Goal: Information Seeking & Learning: Learn about a topic

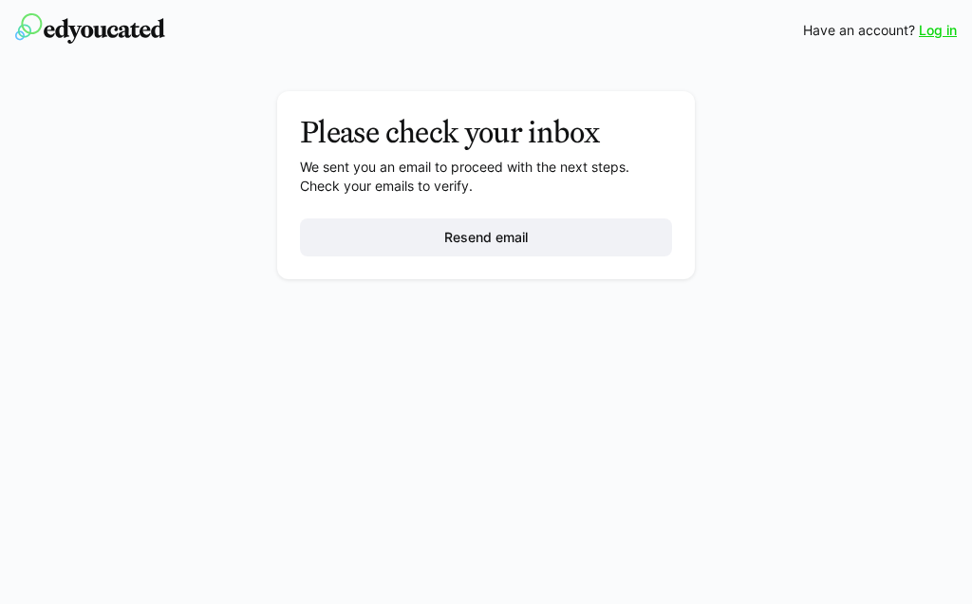
click at [933, 32] on link "Log in" at bounding box center [938, 30] width 38 height 19
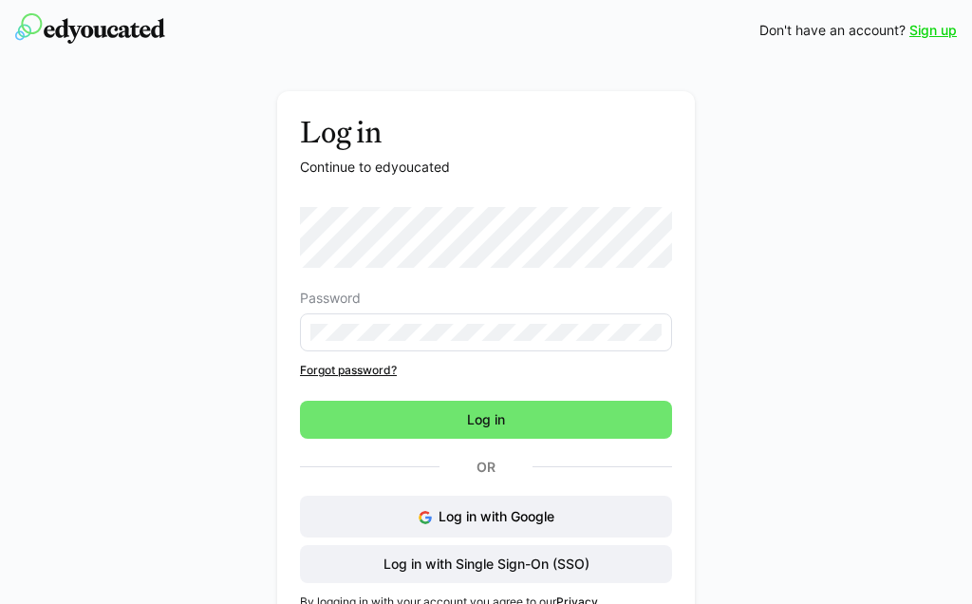
click at [491, 424] on span "Log in" at bounding box center [486, 419] width 44 height 19
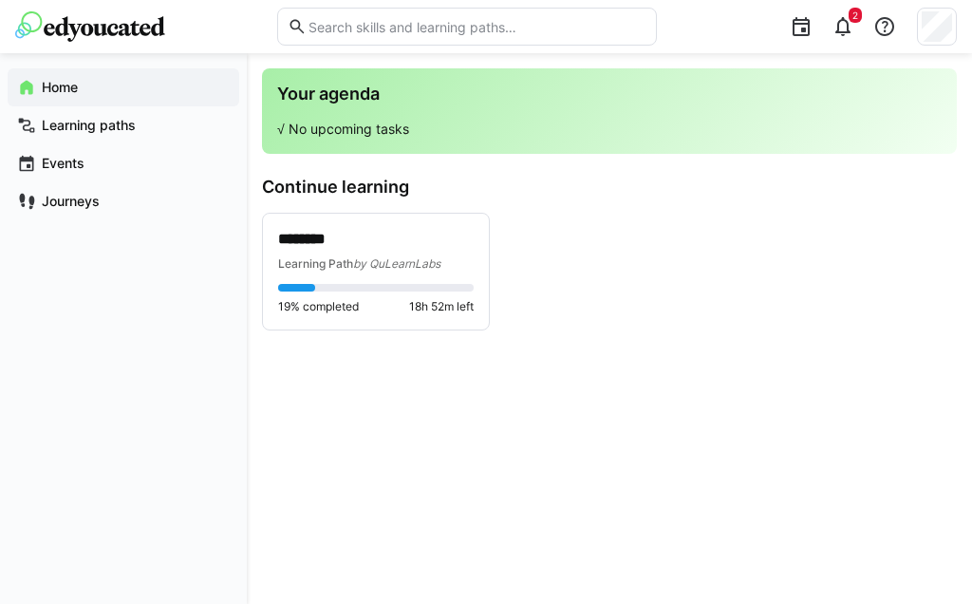
click at [331, 317] on div "******** Learning Path by QuLearnLabs 19% completed 18h 52m left" at bounding box center [376, 272] width 226 height 116
click at [379, 266] on span "by QuLearnLabs" at bounding box center [396, 263] width 87 height 14
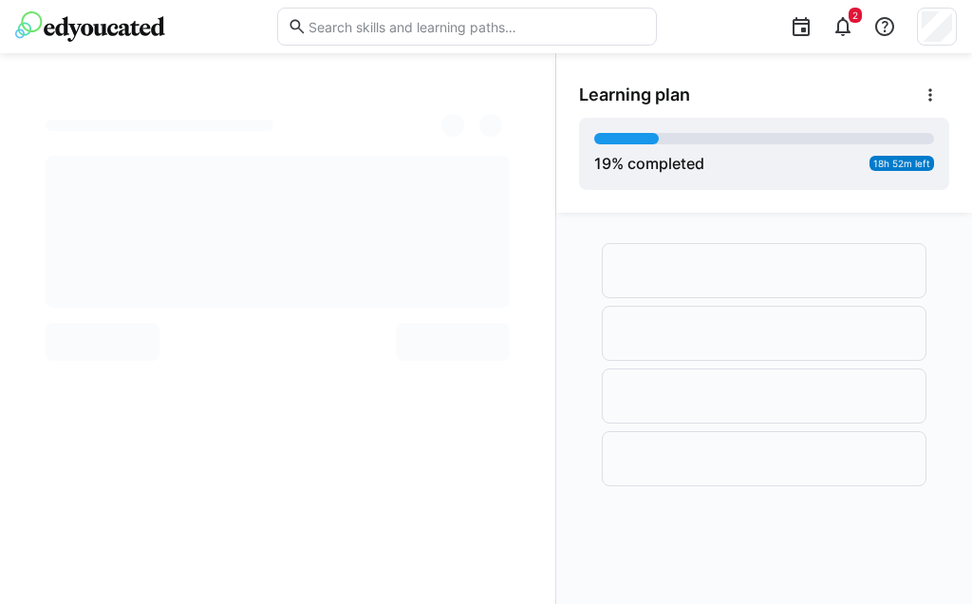
click at [859, 22] on span "2" at bounding box center [854, 15] width 13 height 15
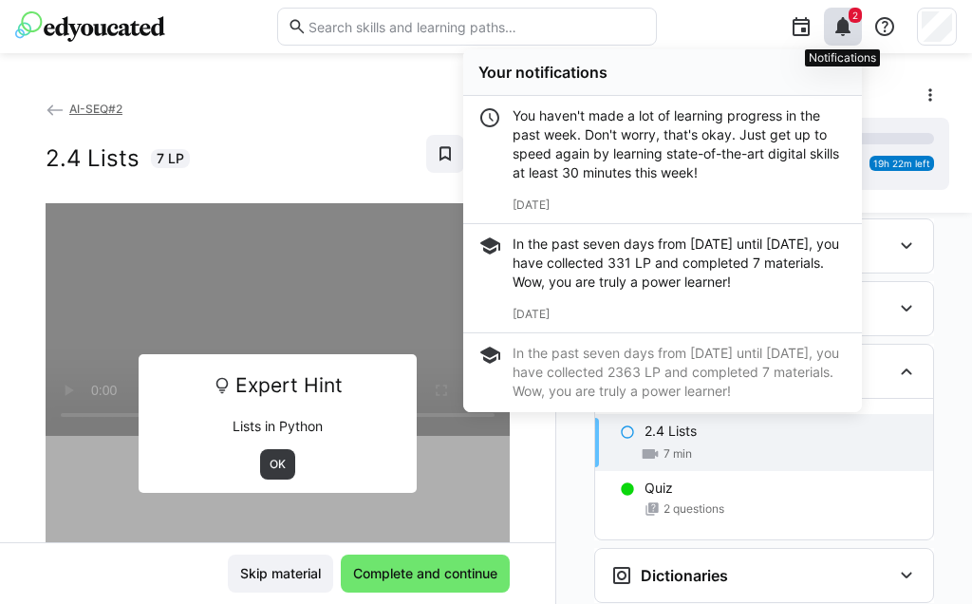
scroll to position [76, 0]
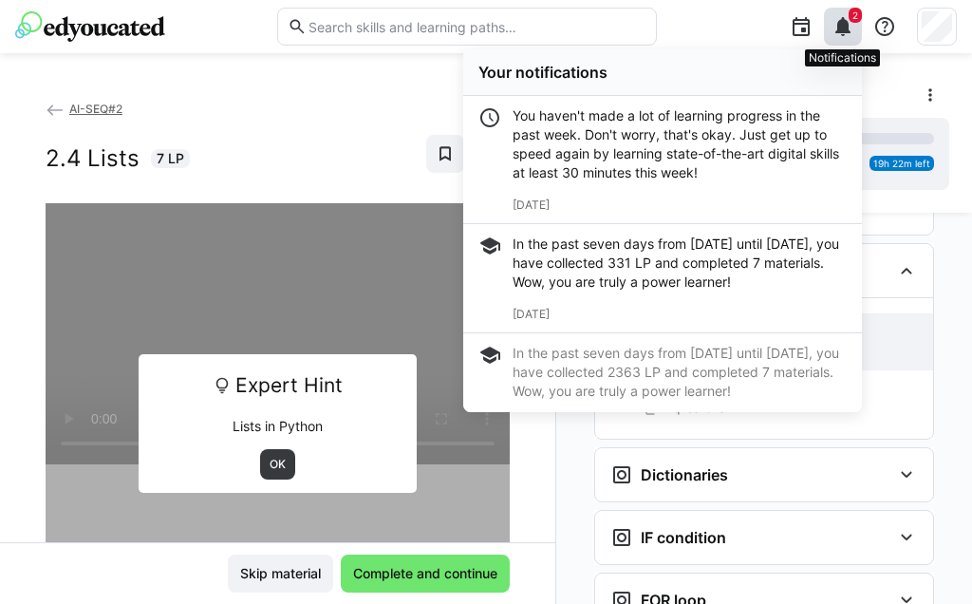
click at [641, 440] on div "In the past seven days from [DATE] until [DATE], you have collected 2363 LP and…" at bounding box center [662, 387] width 399 height 108
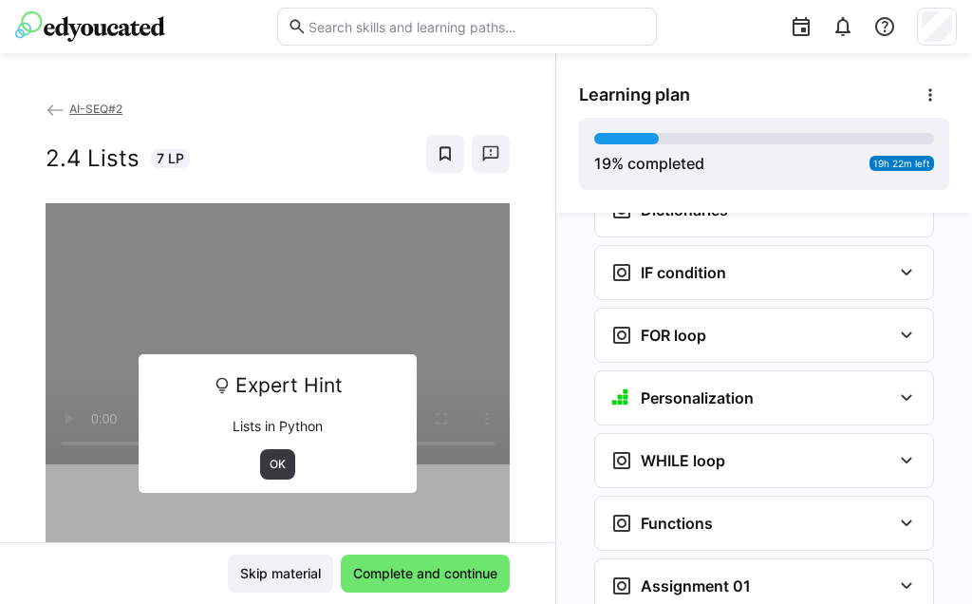
scroll to position [1343, 0]
click at [279, 456] on span "OK" at bounding box center [278, 463] width 20 height 15
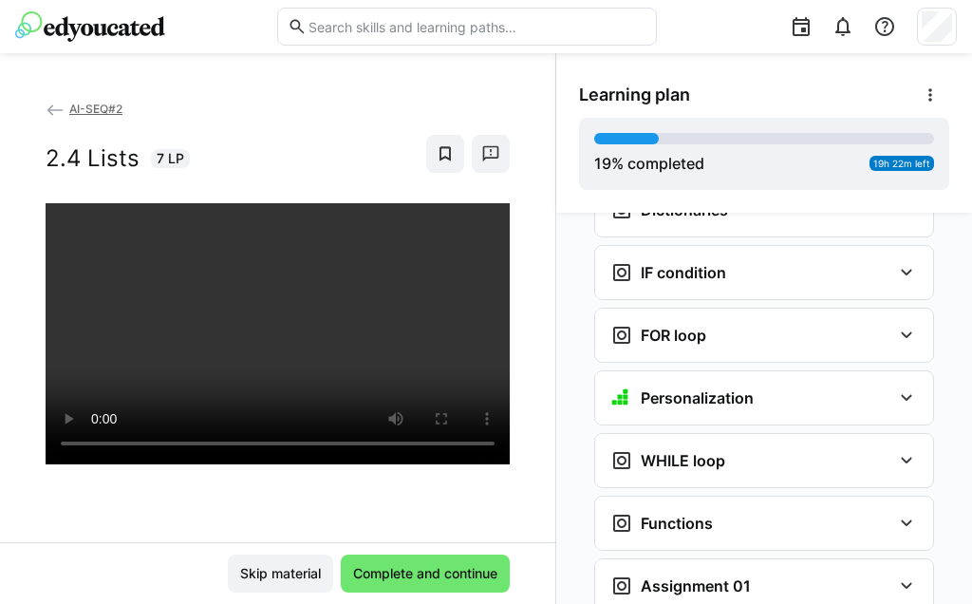
click at [266, 411] on div at bounding box center [278, 505] width 464 height 604
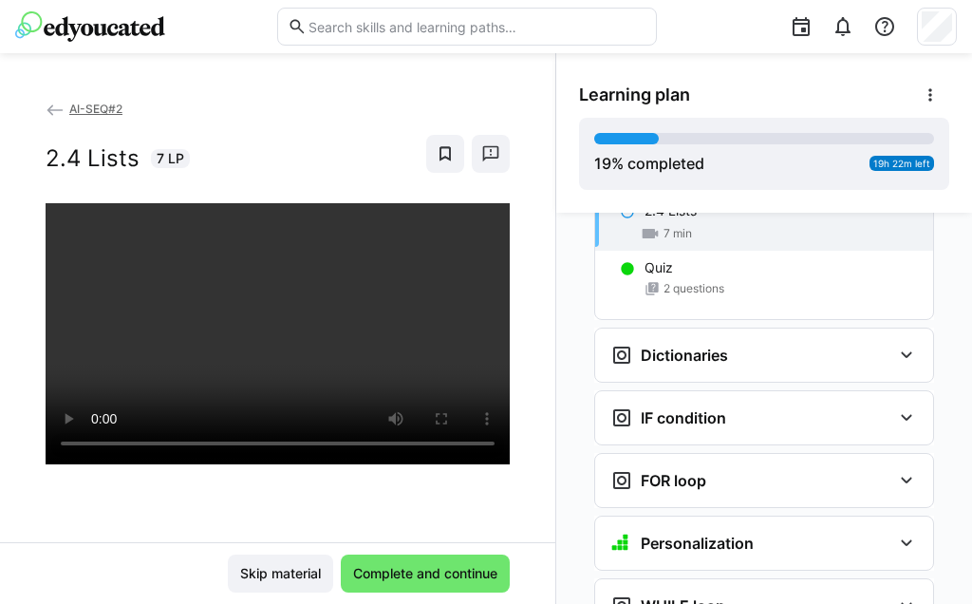
scroll to position [1203, 0]
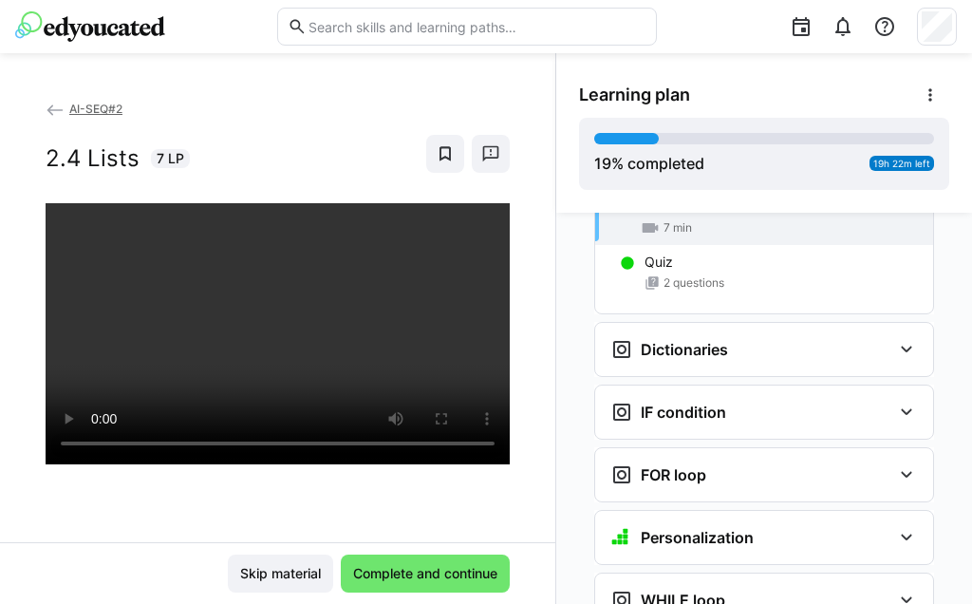
click at [448, 568] on span "Complete and continue" at bounding box center [425, 573] width 150 height 19
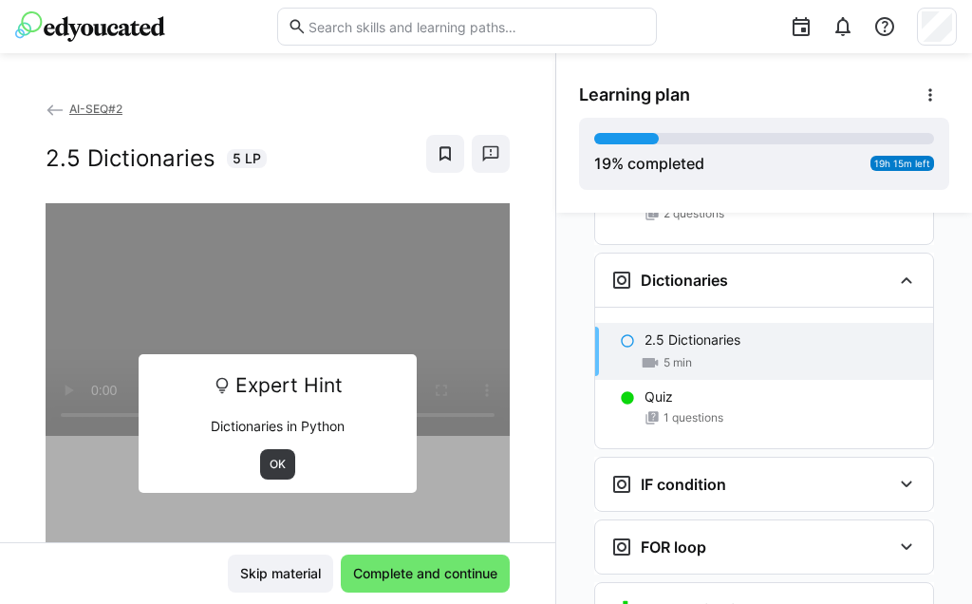
scroll to position [1282, 0]
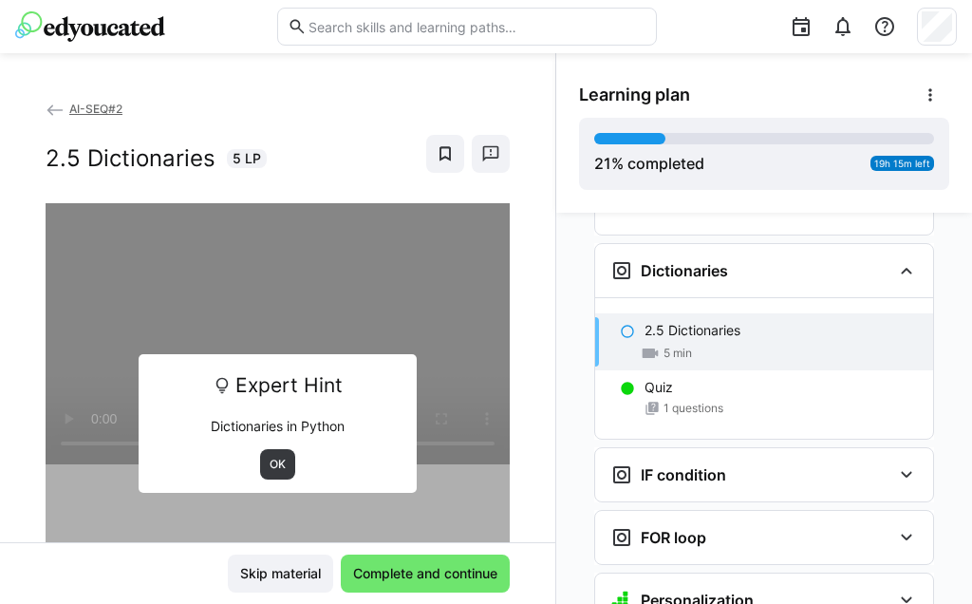
click at [251, 449] on div "OK" at bounding box center [277, 464] width 251 height 30
click at [280, 456] on span "OK" at bounding box center [278, 463] width 20 height 15
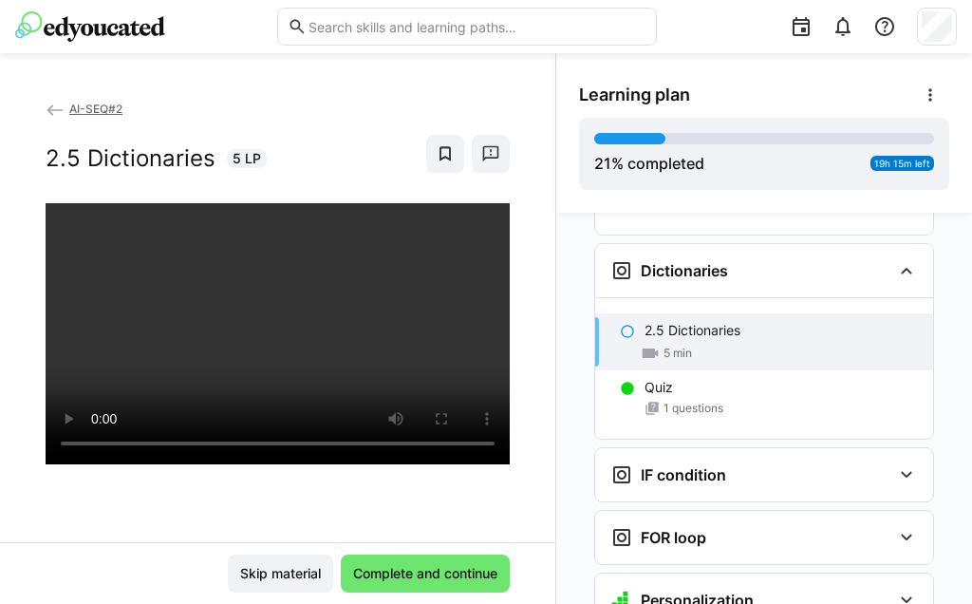
click at [462, 588] on span "Complete and continue" at bounding box center [425, 573] width 169 height 38
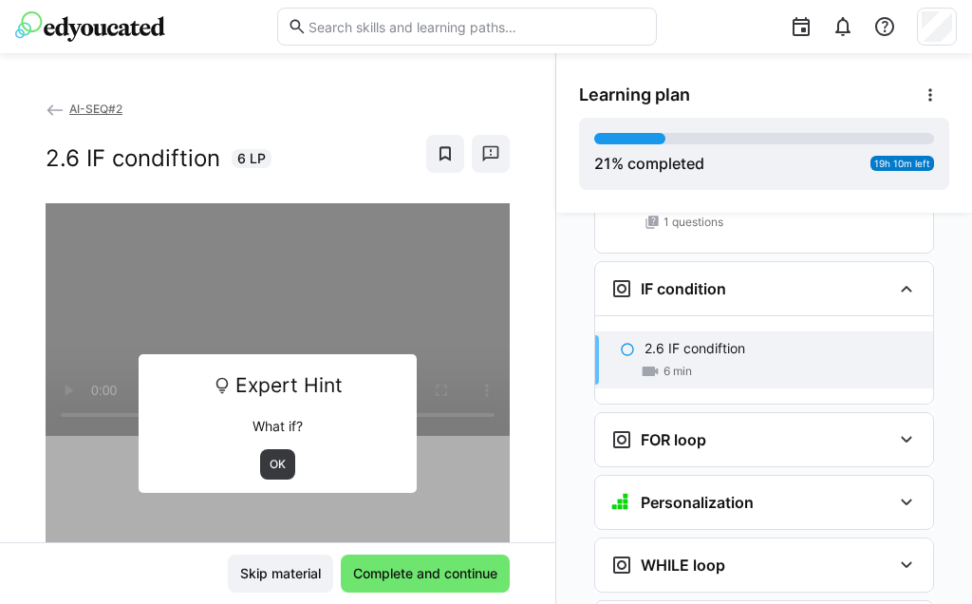
scroll to position [1486, 0]
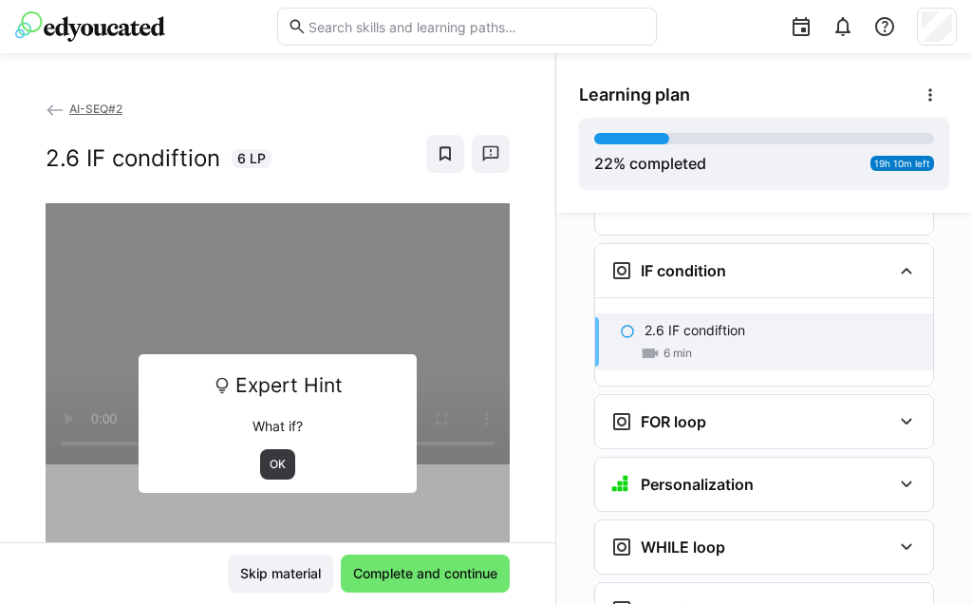
click at [292, 449] on span "OK" at bounding box center [277, 464] width 35 height 30
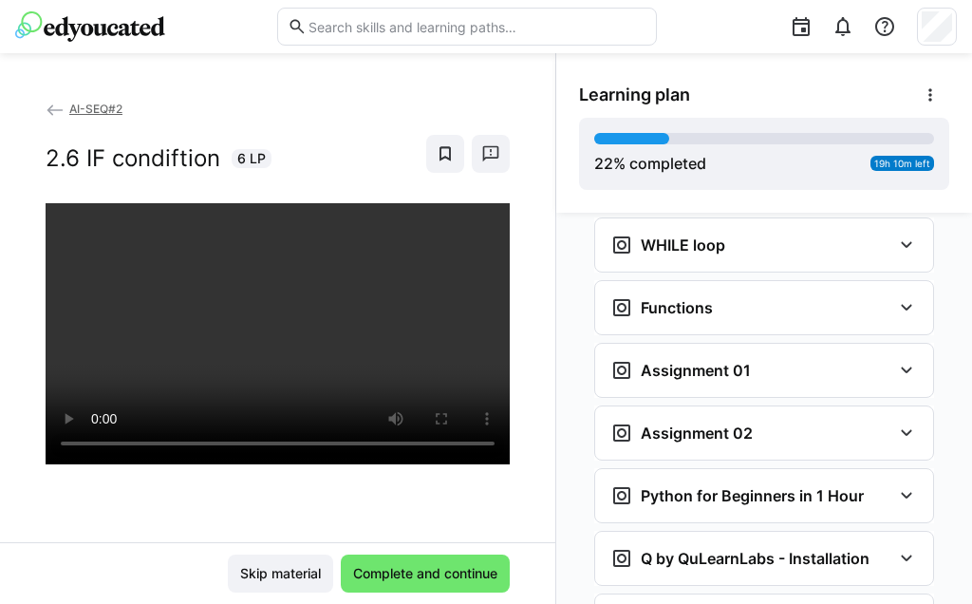
scroll to position [1785, 0]
